Goal: Find contact information: Find contact information

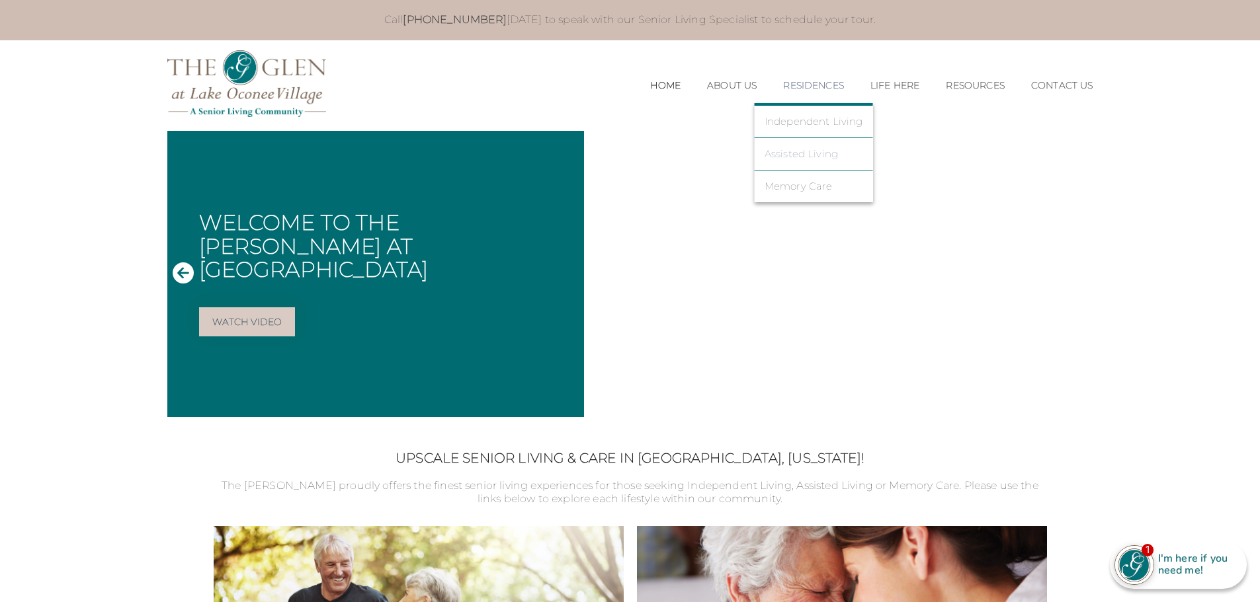
click at [786, 153] on link "Assisted Living" at bounding box center [813, 154] width 99 height 12
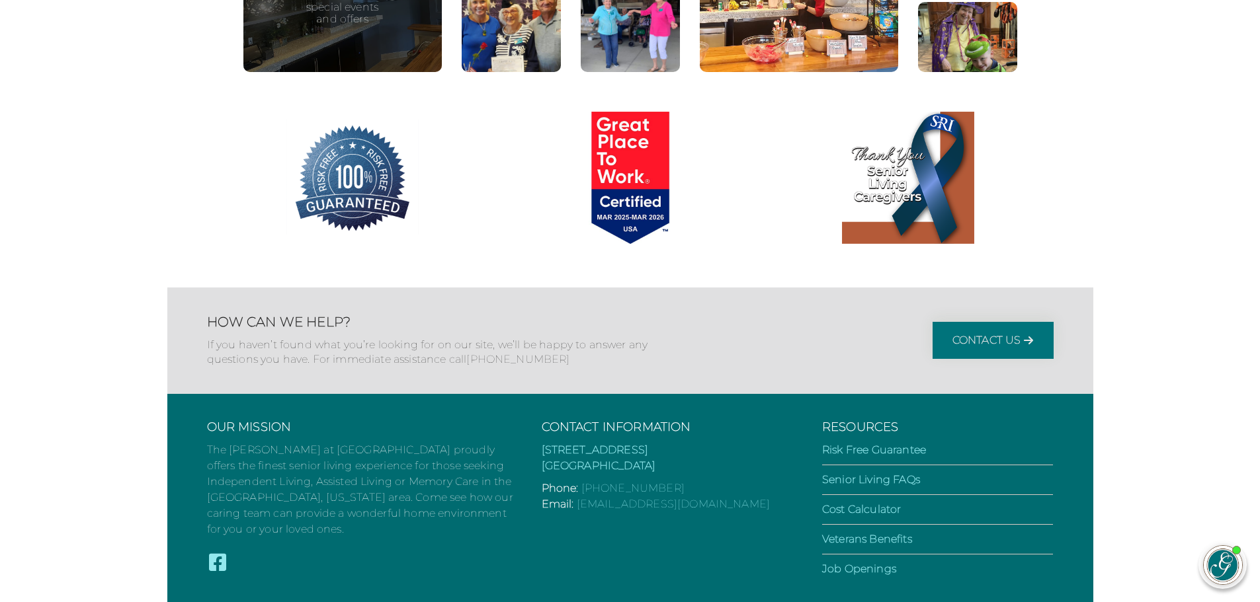
scroll to position [2174, 0]
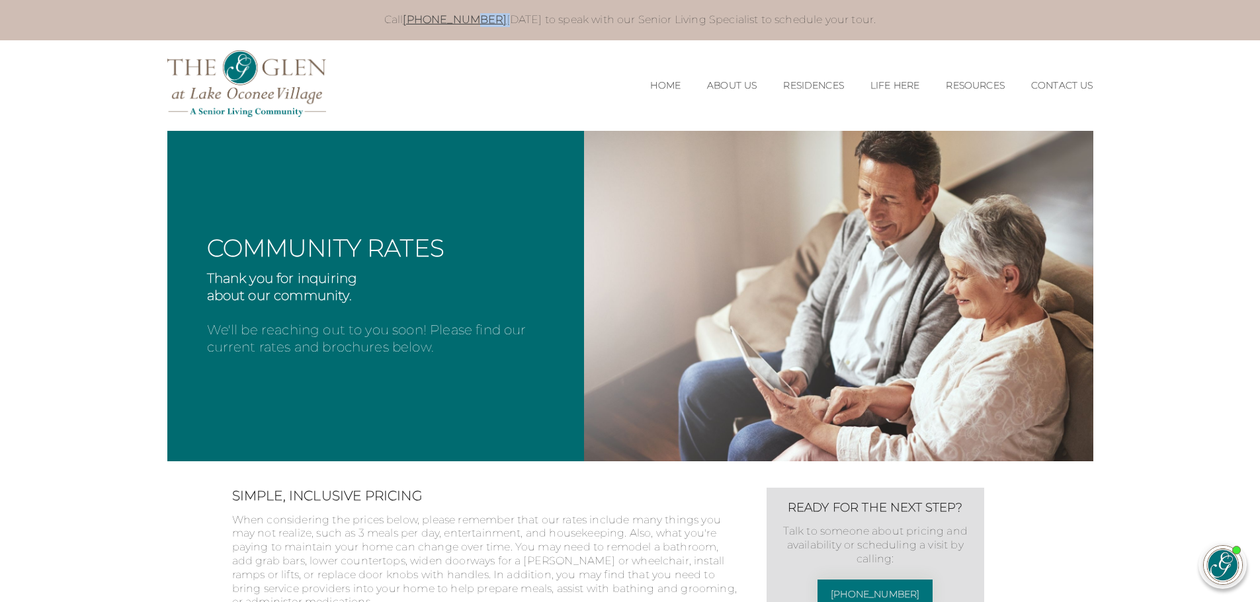
drag, startPoint x: 494, startPoint y: 20, endPoint x: 477, endPoint y: 20, distance: 16.5
click at [477, 20] on p "Call 706-719-0586 today to speak with our Senior Living Specialist to schedule …" at bounding box center [630, 20] width 899 height 14
click at [499, 19] on p "Call 706-719-0586 today to speak with our Senior Living Specialist to schedule …" at bounding box center [630, 20] width 899 height 14
drag, startPoint x: 489, startPoint y: 19, endPoint x: 417, endPoint y: 26, distance: 73.0
click at [417, 26] on p "Call 706-719-0586 today to speak with our Senior Living Specialist to schedule …" at bounding box center [630, 20] width 899 height 14
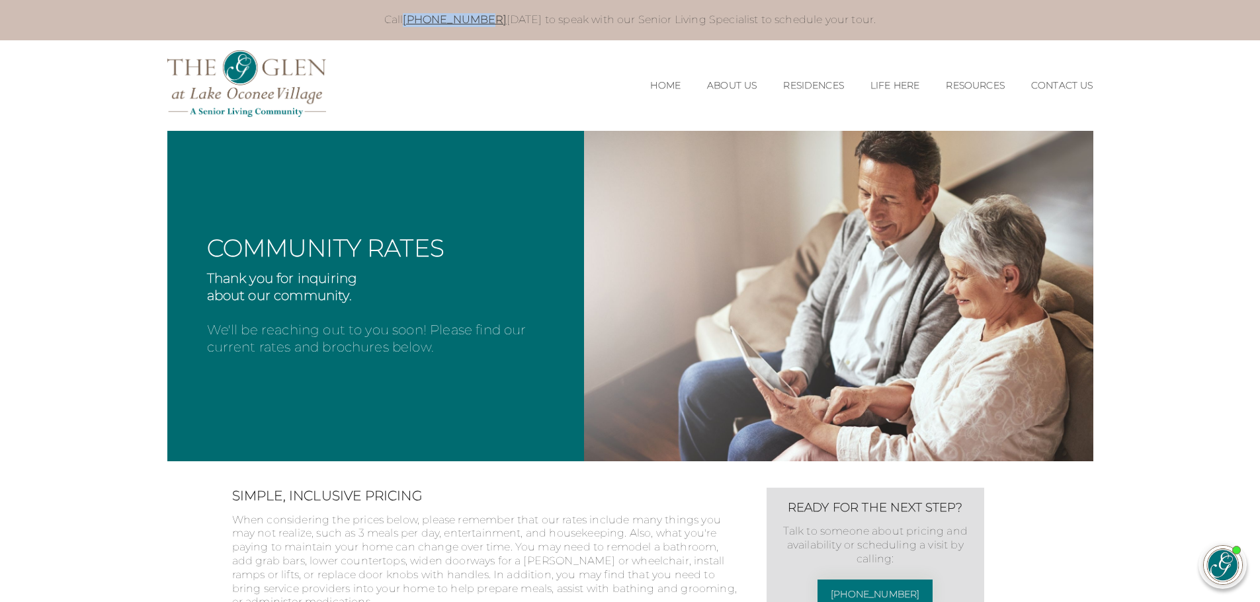
copy link "[PHONE_NUMBER]"
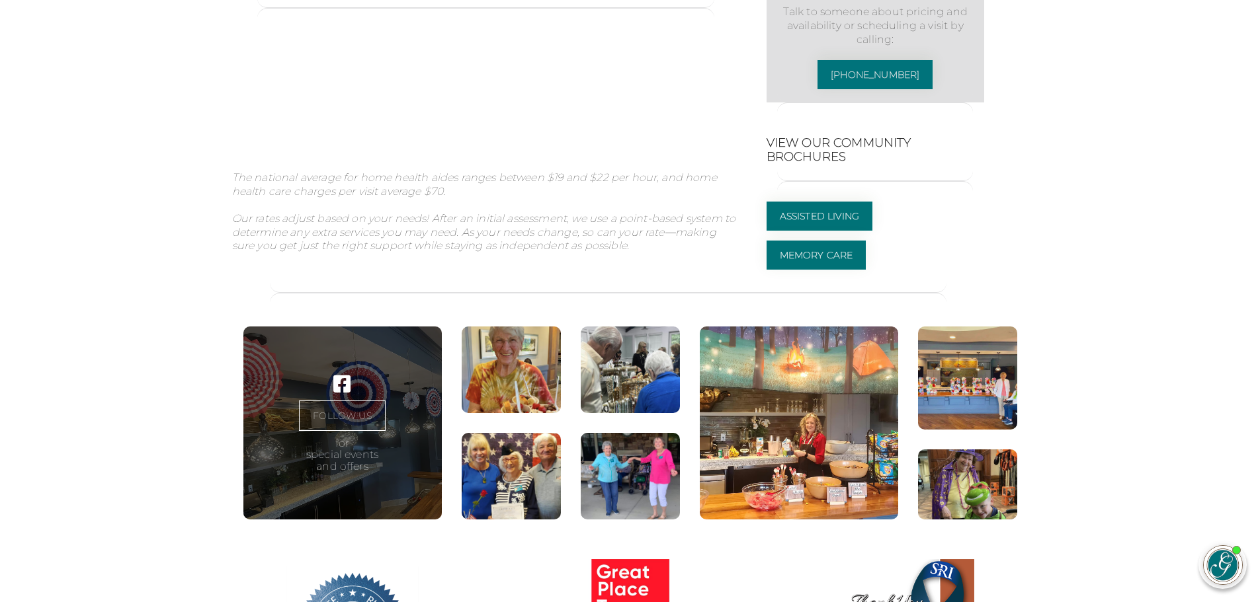
scroll to position [1256, 0]
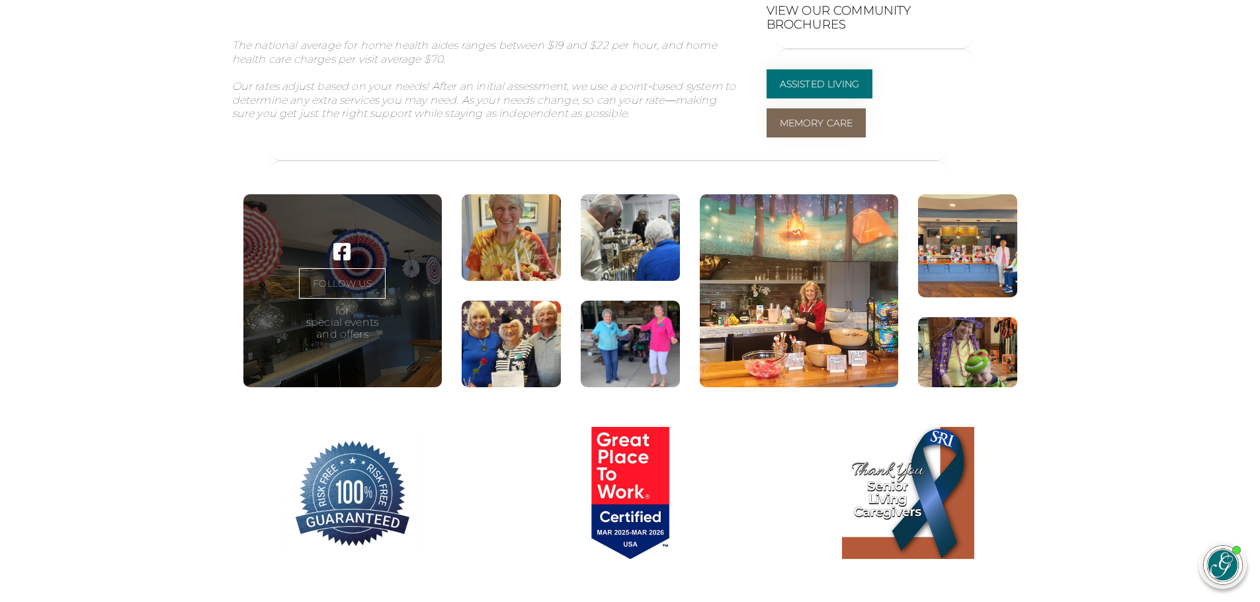
click at [846, 138] on link "Memory Care" at bounding box center [816, 122] width 100 height 29
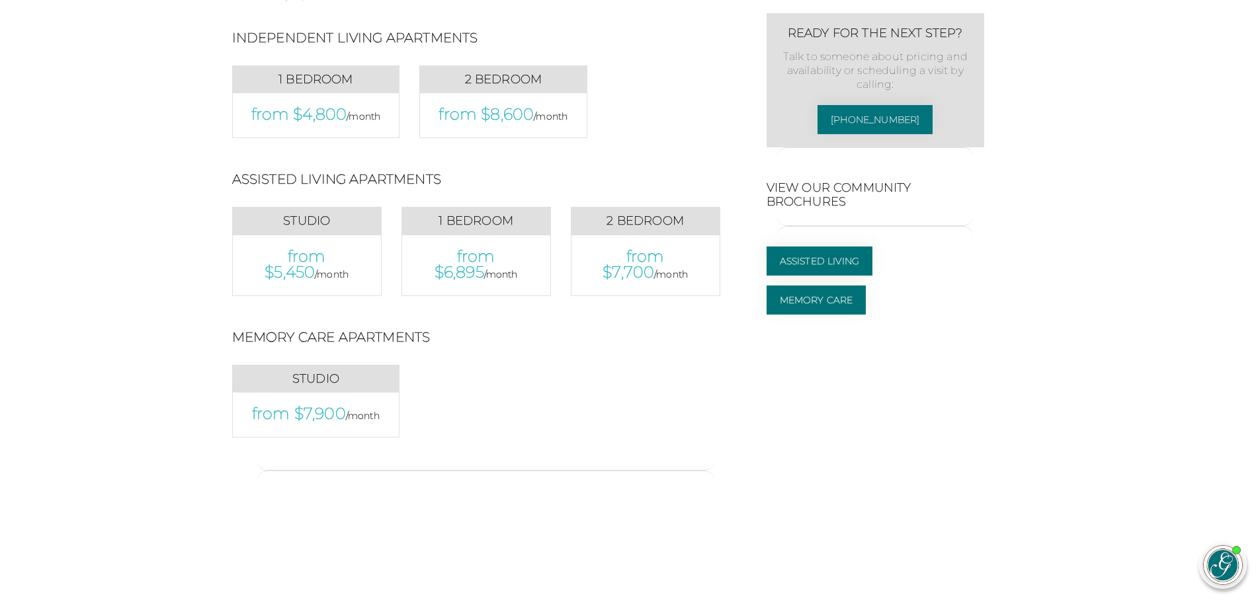
scroll to position [264, 0]
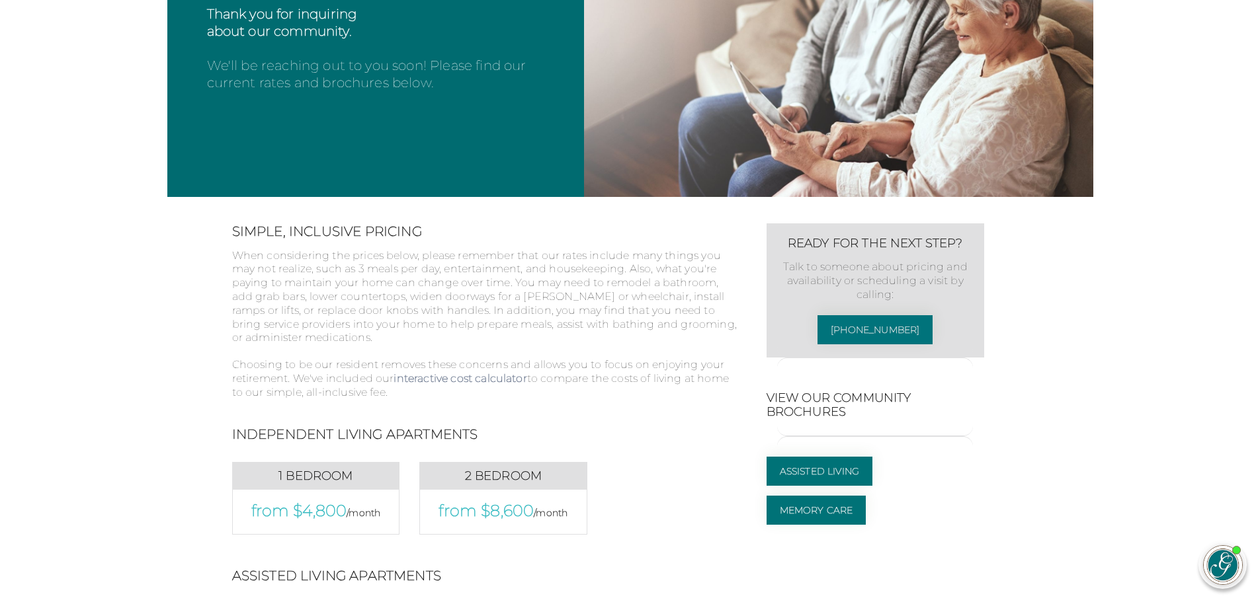
click at [520, 382] on link "interactive cost calculator" at bounding box center [459, 378] width 133 height 13
